Goal: Task Accomplishment & Management: Complete application form

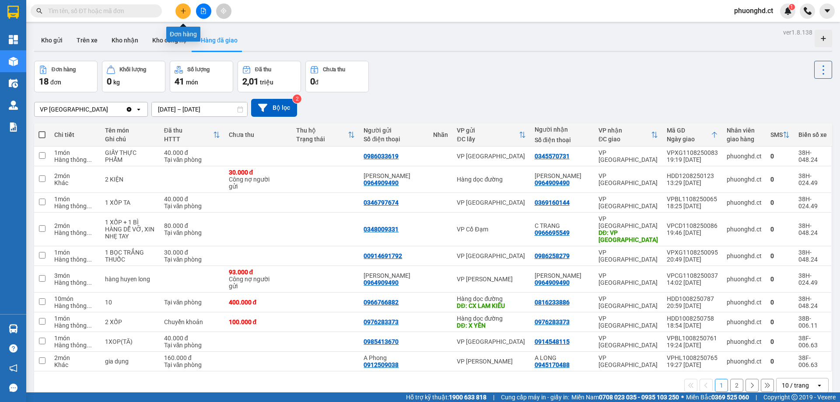
click at [184, 11] on icon "plus" at bounding box center [183, 11] width 5 height 0
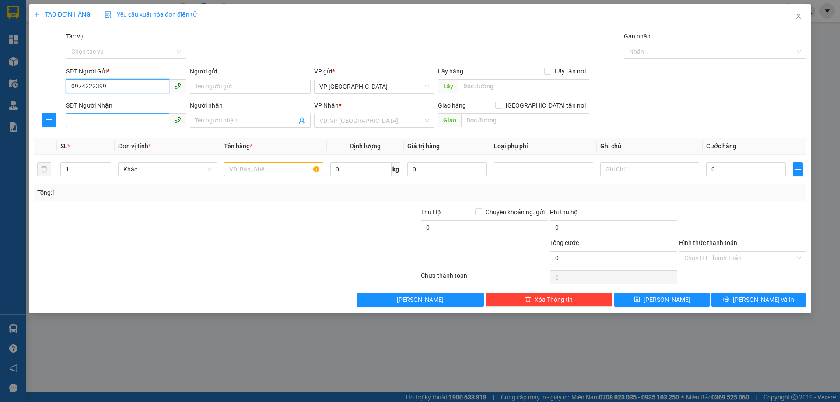
type input "0974222399"
click at [115, 116] on input "SĐT Người Nhận" at bounding box center [117, 120] width 103 height 14
type input "0877358345"
click at [354, 124] on input "search" at bounding box center [372, 120] width 104 height 13
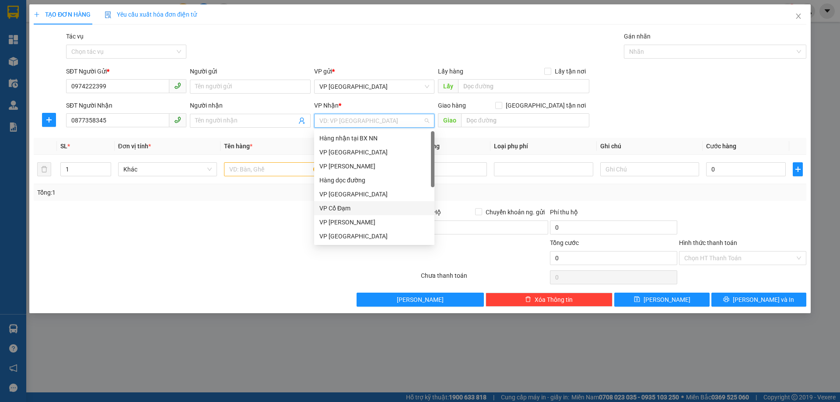
click at [336, 207] on div "VP Cổ Đạm" at bounding box center [375, 209] width 110 height 10
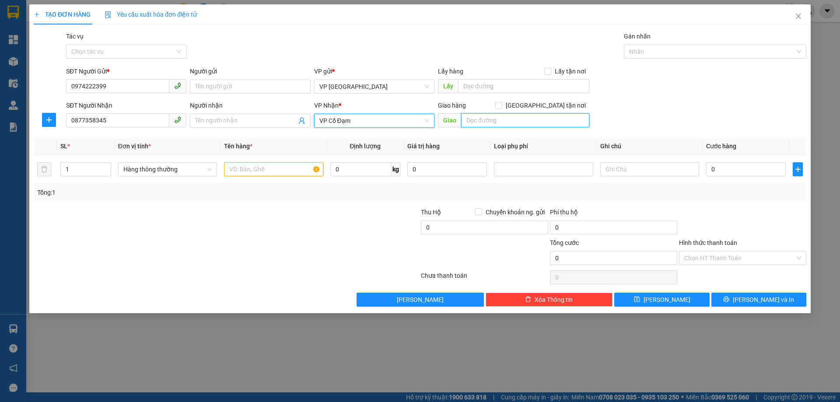
click at [478, 119] on input "text" at bounding box center [525, 120] width 128 height 14
type input "TÂN LỘC"
click at [240, 169] on input "text" at bounding box center [273, 169] width 99 height 14
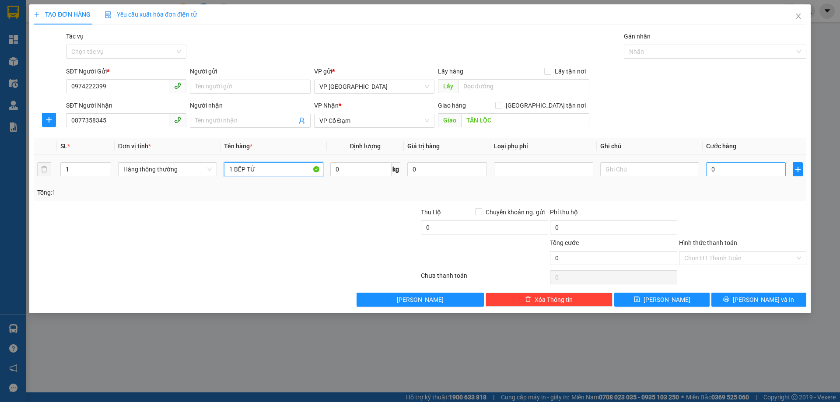
type input "1 BẾP TỪ"
click at [738, 165] on input "0" at bounding box center [746, 169] width 80 height 14
type input "1"
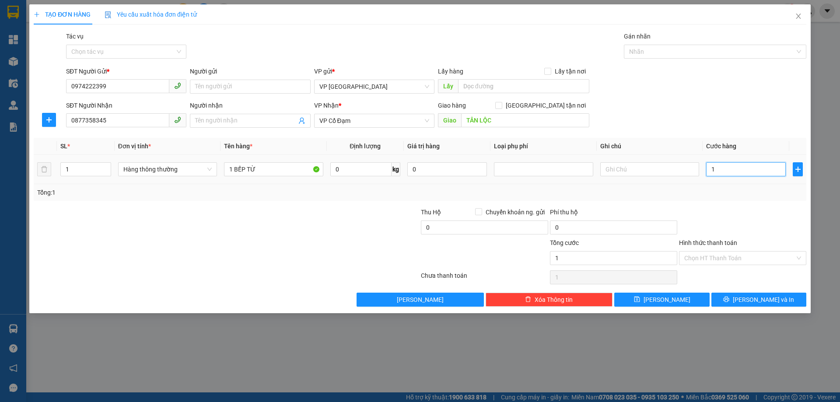
type input "10"
type input "100"
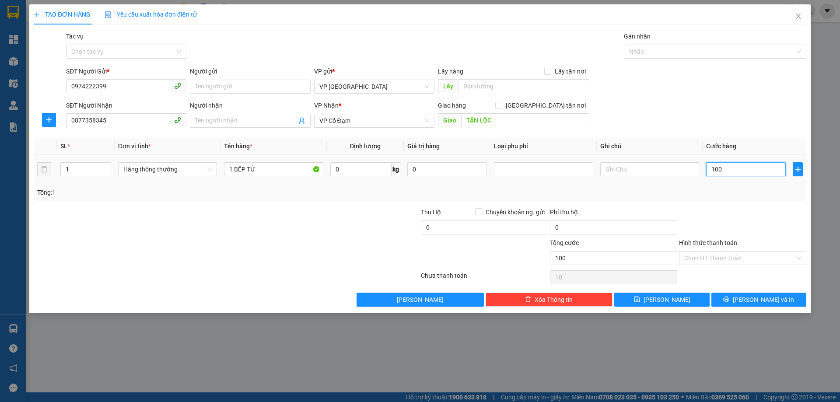
type input "100"
type input "100.000"
click at [484, 227] on input "0" at bounding box center [484, 228] width 127 height 14
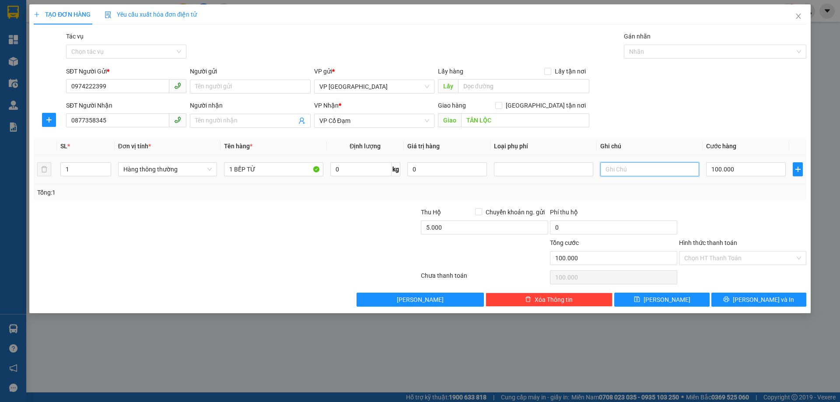
type input "5.000.000"
click at [640, 172] on input "text" at bounding box center [649, 169] width 99 height 14
type input "NG TRẢ CƯỚC"
click at [501, 212] on span "Chuyển khoản ng. gửi" at bounding box center [515, 212] width 66 height 10
click at [481, 212] on input "Chuyển khoản ng. gửi" at bounding box center [478, 211] width 6 height 6
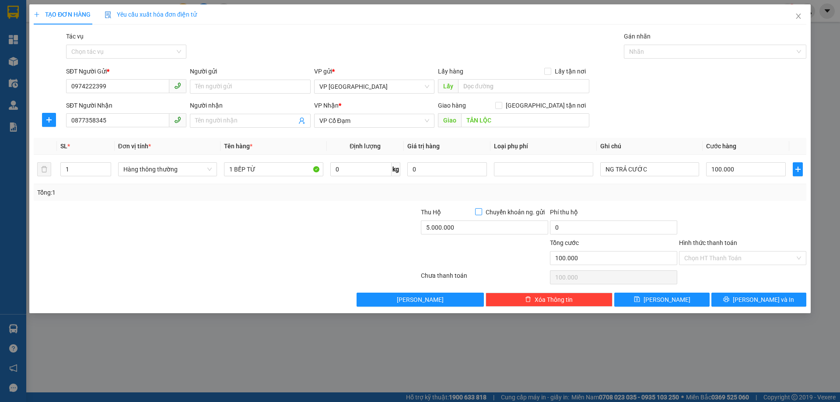
checkbox input "true"
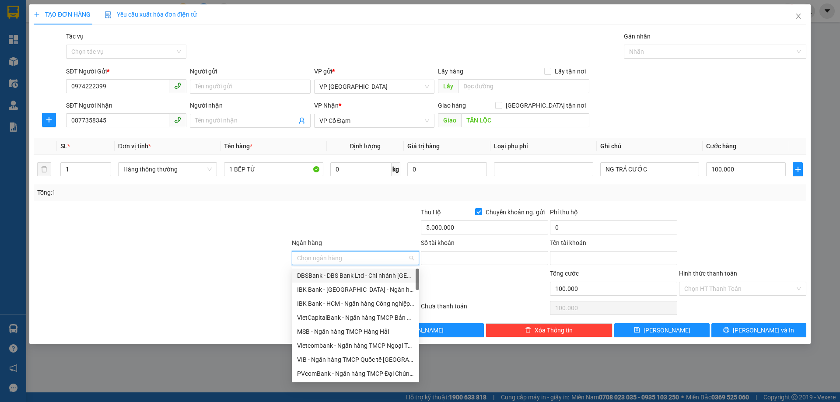
click at [348, 260] on input "Ngân hàng" at bounding box center [352, 258] width 111 height 13
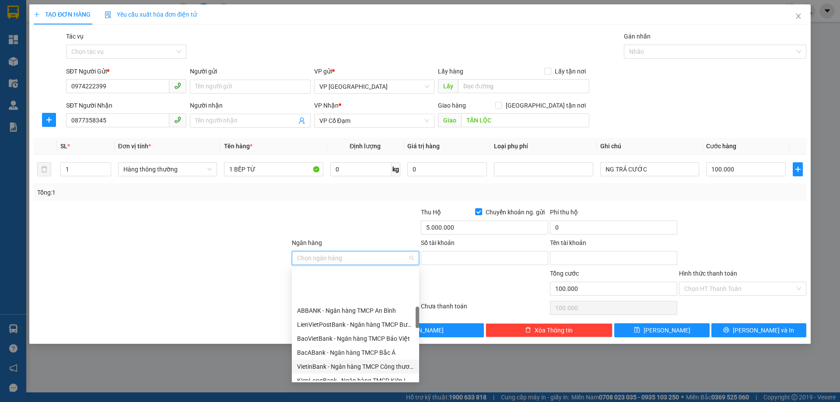
scroll to position [219, 0]
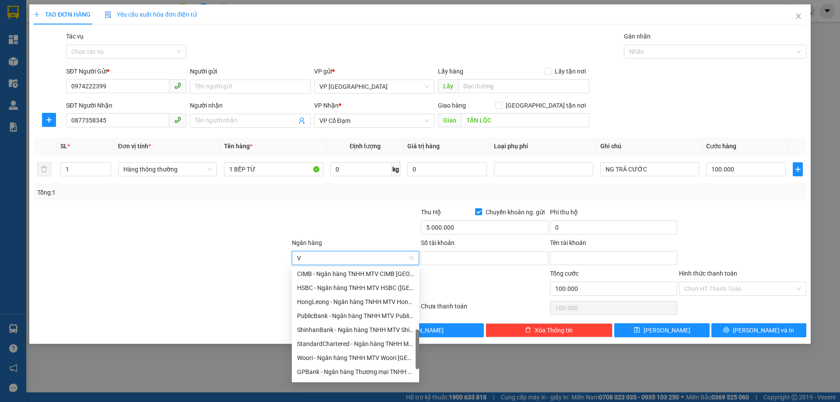
type input "VP"
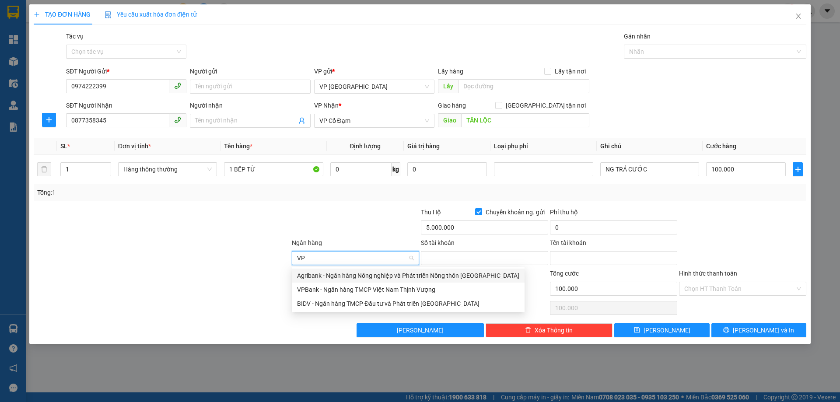
scroll to position [0, 0]
click at [350, 289] on div "VPBank - Ngân hàng TMCP Việt Nam Thịnh Vượng" at bounding box center [408, 290] width 222 height 10
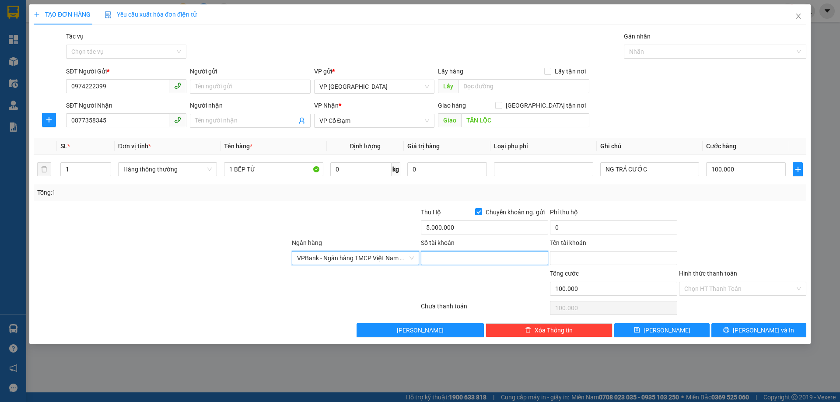
click at [479, 258] on input "Số tài khoản" at bounding box center [484, 258] width 127 height 14
type input "15696549"
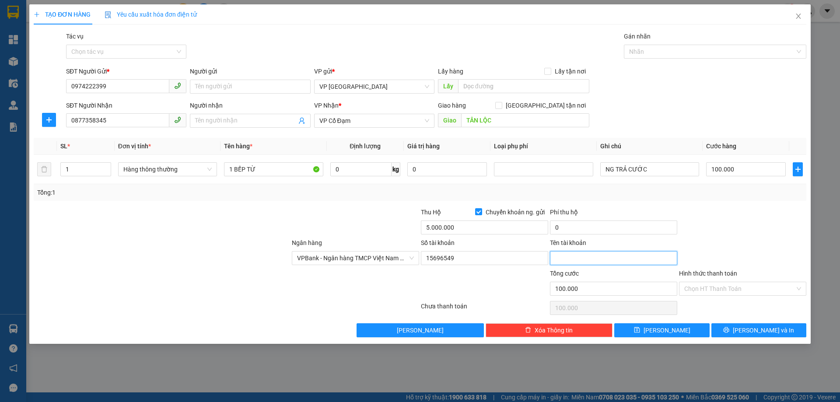
click at [592, 262] on input "Tên tài khoản" at bounding box center [613, 258] width 127 height 14
type input "VU DANH [PERSON_NAME]"
drag, startPoint x: 737, startPoint y: 240, endPoint x: 741, endPoint y: 238, distance: 4.5
click at [739, 238] on div "Ngân hàng VPBank - Ngân hàng TMCP Việt Nam Thịnh Vượng Số tài khoản 15696549 Tê…" at bounding box center [420, 253] width 775 height 31
click at [736, 334] on button "[PERSON_NAME] và In" at bounding box center [759, 330] width 95 height 14
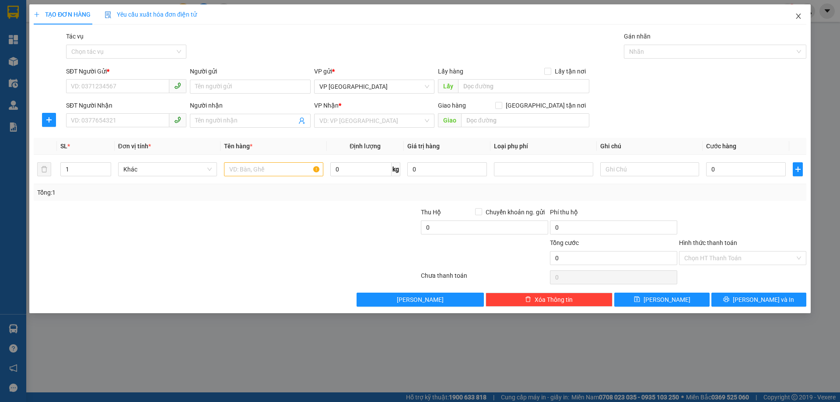
click at [796, 18] on icon "close" at bounding box center [798, 16] width 7 height 7
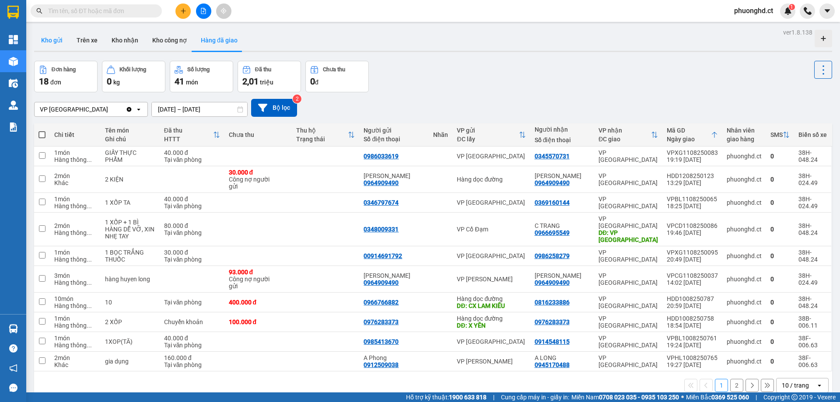
click at [52, 40] on button "Kho gửi" at bounding box center [51, 40] width 35 height 21
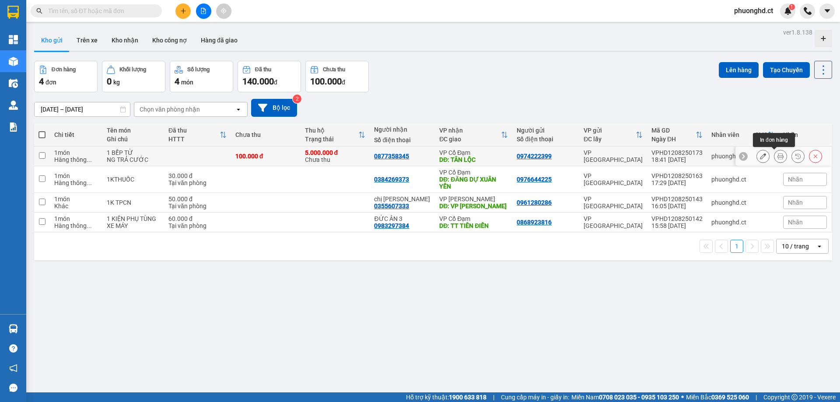
click at [778, 158] on icon at bounding box center [781, 156] width 6 height 6
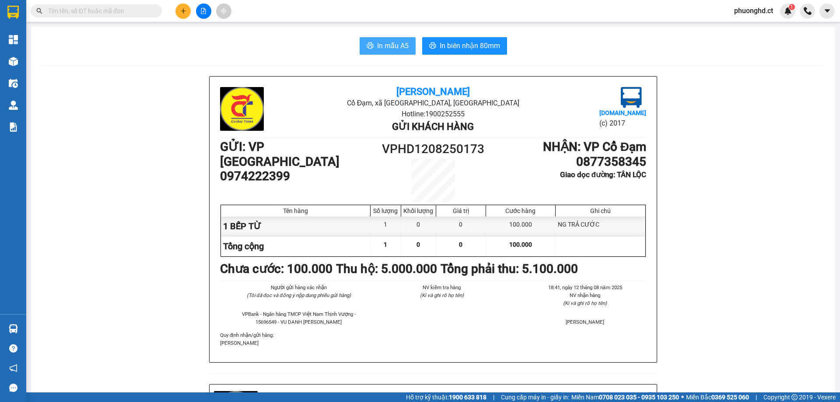
click at [391, 43] on span "In mẫu A5" at bounding box center [393, 45] width 32 height 11
click at [391, 49] on span "In mẫu A5" at bounding box center [393, 45] width 32 height 11
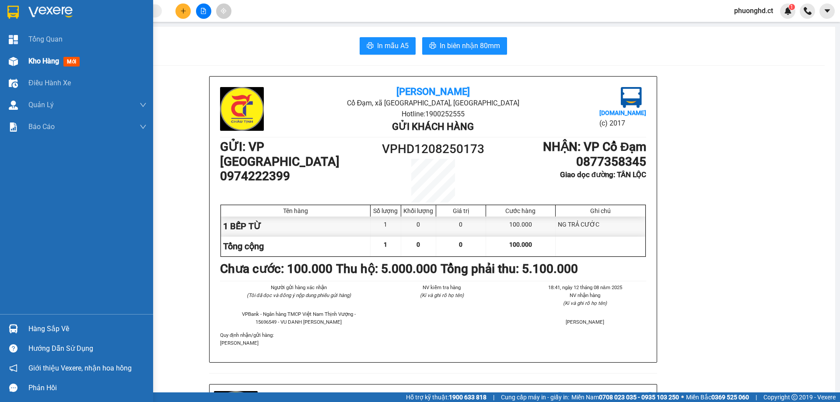
click at [24, 60] on div "Kho hàng mới" at bounding box center [76, 61] width 153 height 22
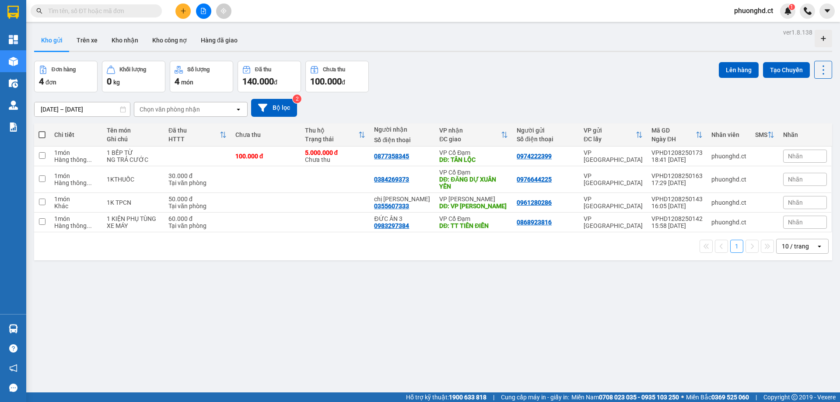
click at [617, 354] on div "ver 1.8.138 Kho gửi Trên xe Kho nhận Kho công nợ Hàng đã giao Đơn hàng 4 đơn Kh…" at bounding box center [433, 227] width 805 height 402
click at [175, 14] on div at bounding box center [204, 11] width 66 height 15
click at [183, 14] on button at bounding box center [183, 11] width 15 height 15
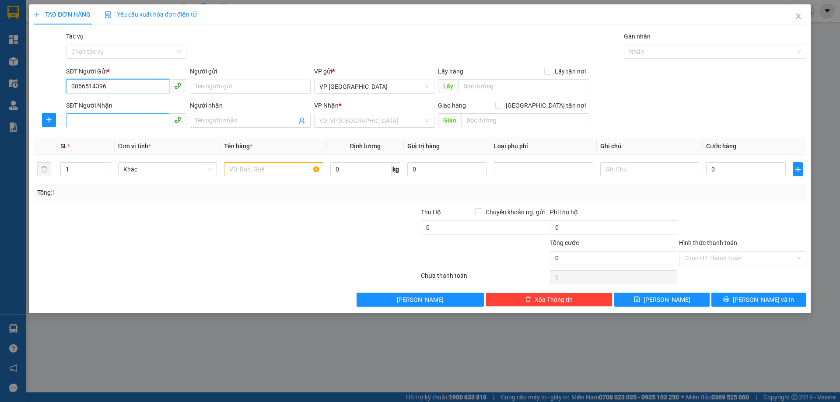
type input "0866514396"
click at [126, 124] on input "SĐT Người Nhận" at bounding box center [117, 120] width 103 height 14
type input "0916245923"
click at [365, 116] on input "search" at bounding box center [372, 120] width 104 height 13
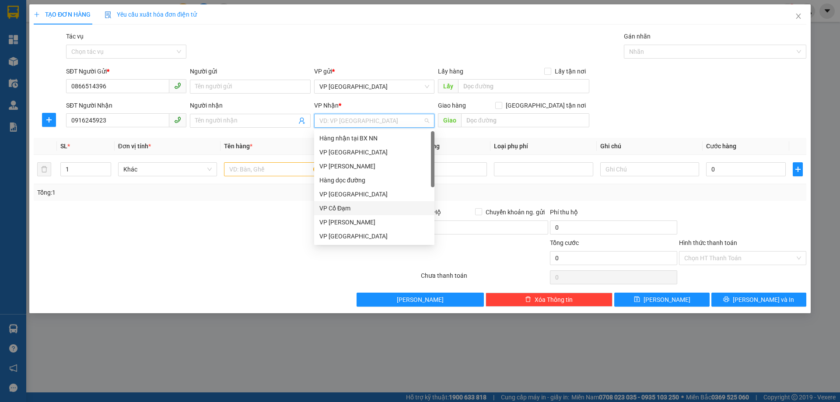
click at [361, 209] on div "VP Cổ Đạm" at bounding box center [375, 209] width 110 height 10
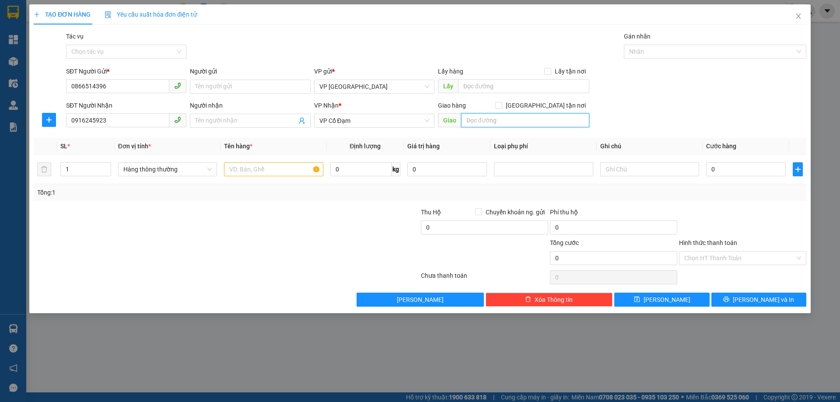
click at [506, 119] on input "text" at bounding box center [525, 120] width 128 height 14
type input "VP BÌNH LỘC"
click at [255, 174] on input "text" at bounding box center [273, 169] width 99 height 14
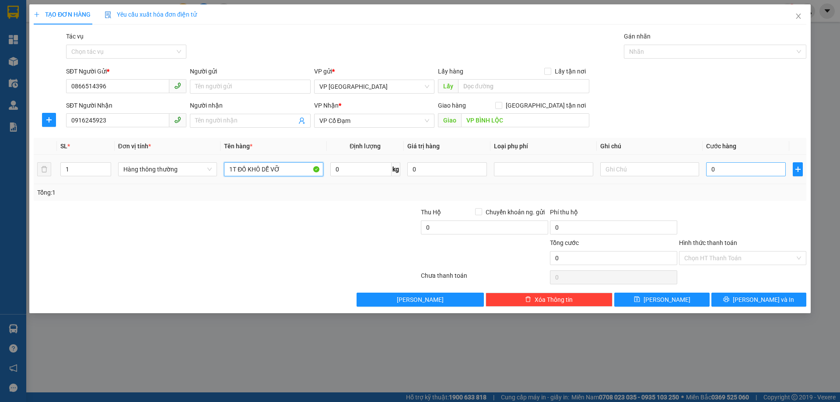
type input "1T ĐỒ KHÔ DỄ VỠ"
click at [735, 168] on input "0" at bounding box center [746, 169] width 80 height 14
type input "50"
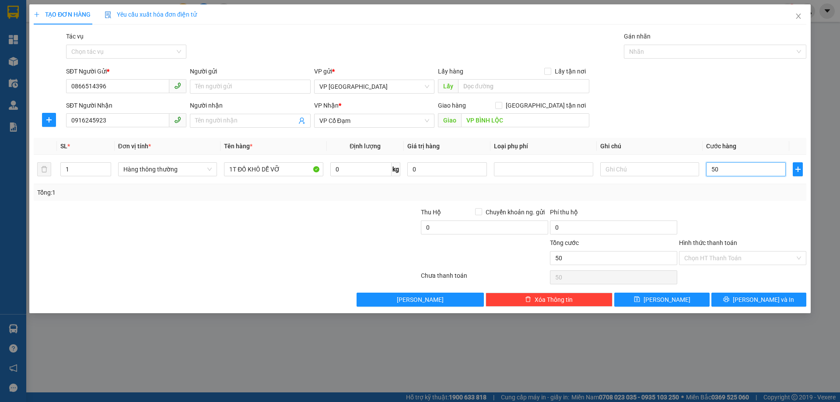
type input "500"
type input "50"
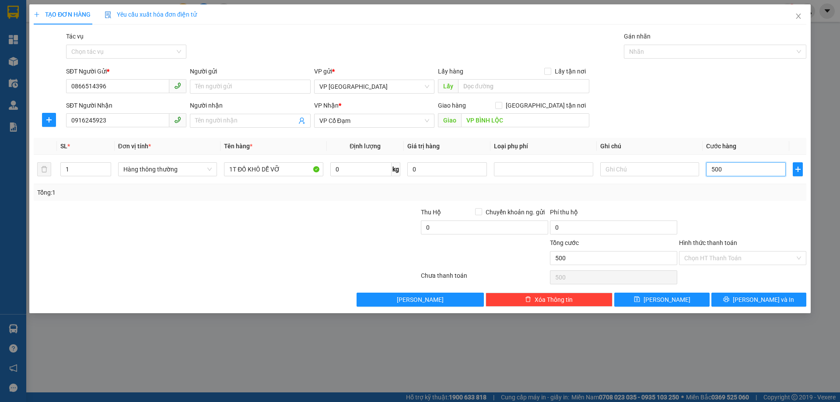
type input "50"
type input "50.000"
click at [741, 302] on button "[PERSON_NAME] và In" at bounding box center [759, 300] width 95 height 14
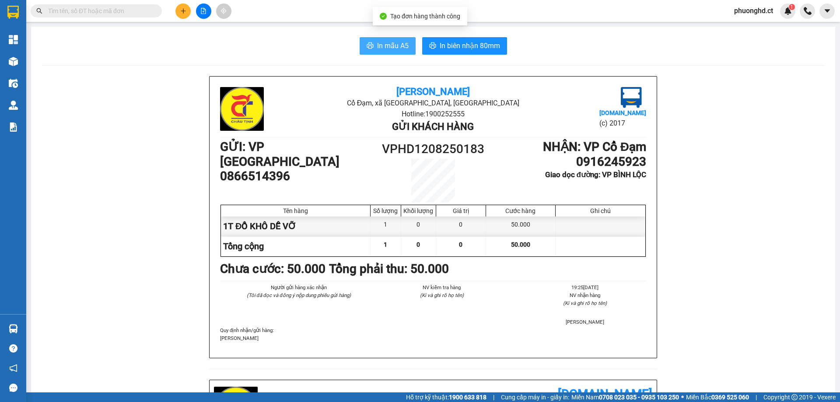
click at [367, 43] on icon "printer" at bounding box center [370, 45] width 7 height 7
